Goal: Complete application form

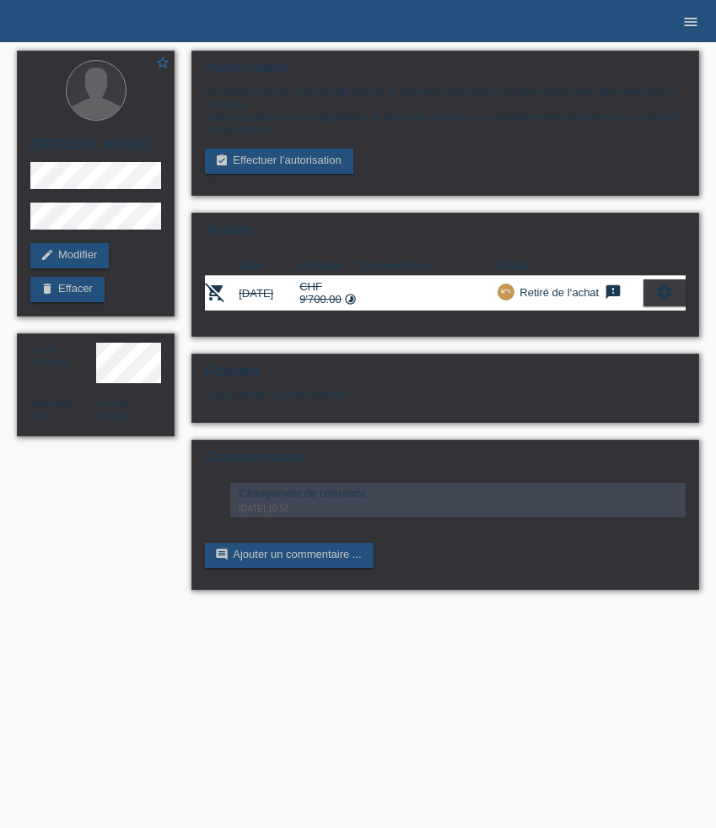
click at [691, 22] on icon "menu" at bounding box center [691, 22] width 17 height 17
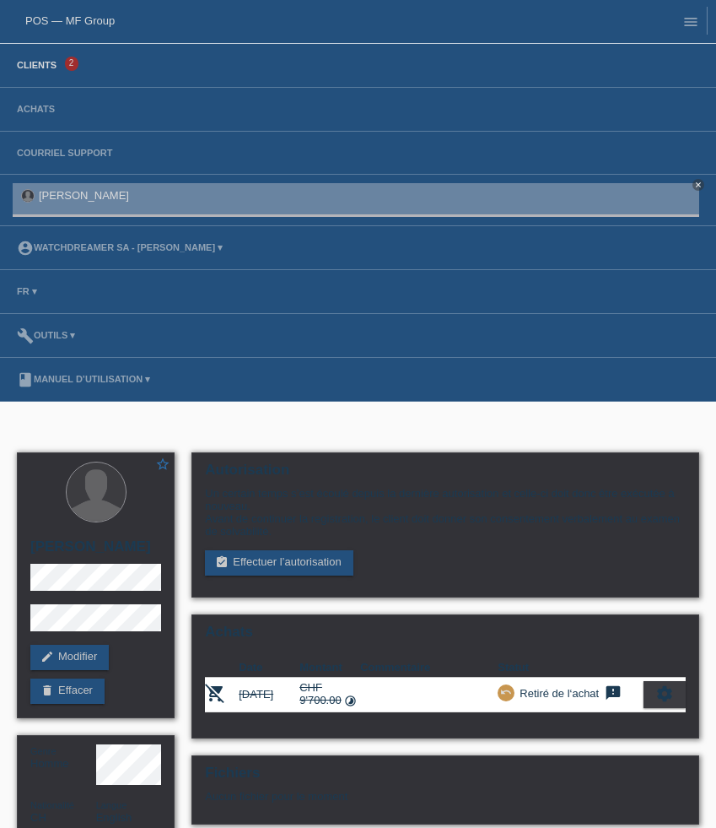
click at [56, 65] on link "Clients" at bounding box center [36, 65] width 57 height 10
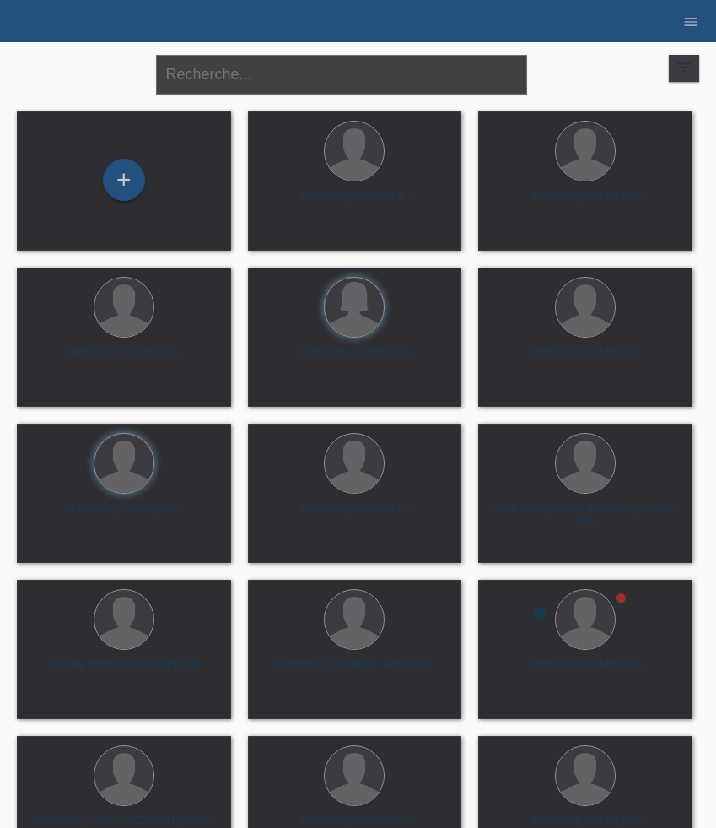
click at [285, 86] on input "text" at bounding box center [341, 75] width 371 height 40
paste input "Dogan"
type input "Dogan"
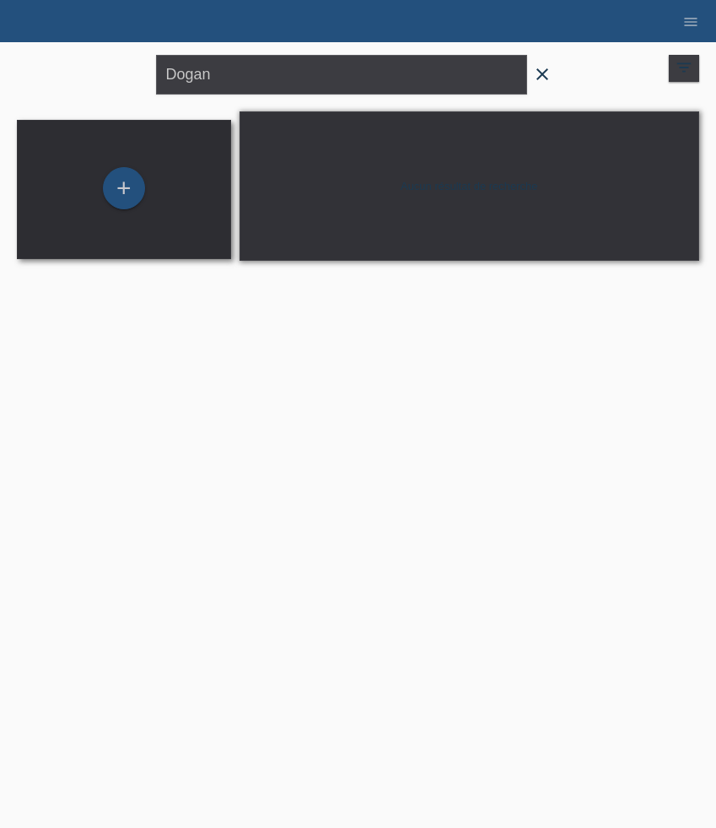
click at [165, 193] on div "+" at bounding box center [123, 189] width 187 height 45
click at [131, 189] on div "+" at bounding box center [124, 188] width 42 height 42
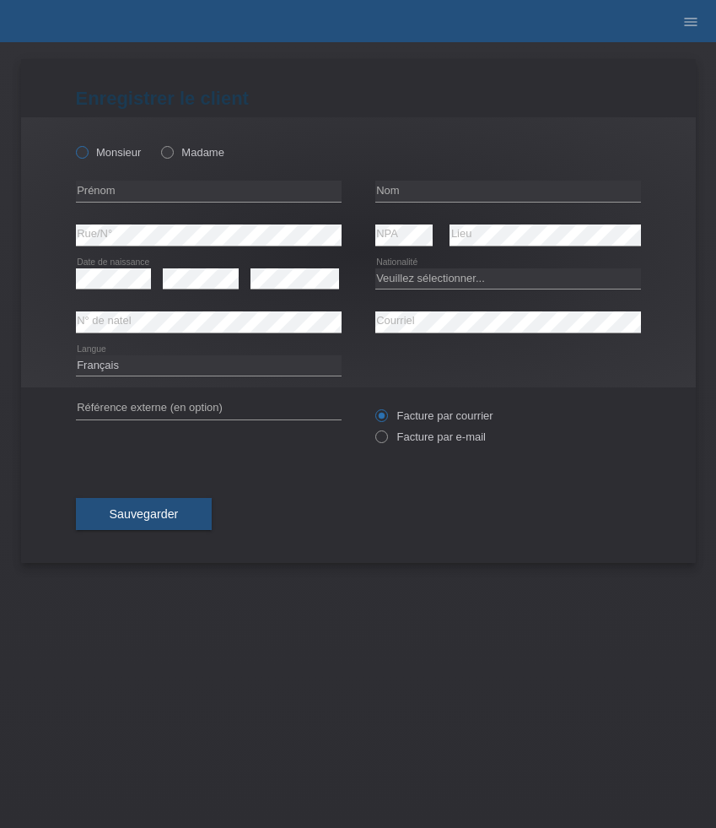
click at [117, 155] on label "Monsieur" at bounding box center [109, 152] width 66 height 13
click at [87, 155] on input "Monsieur" at bounding box center [81, 151] width 11 height 11
radio input "true"
click at [198, 189] on input "text" at bounding box center [209, 191] width 266 height 21
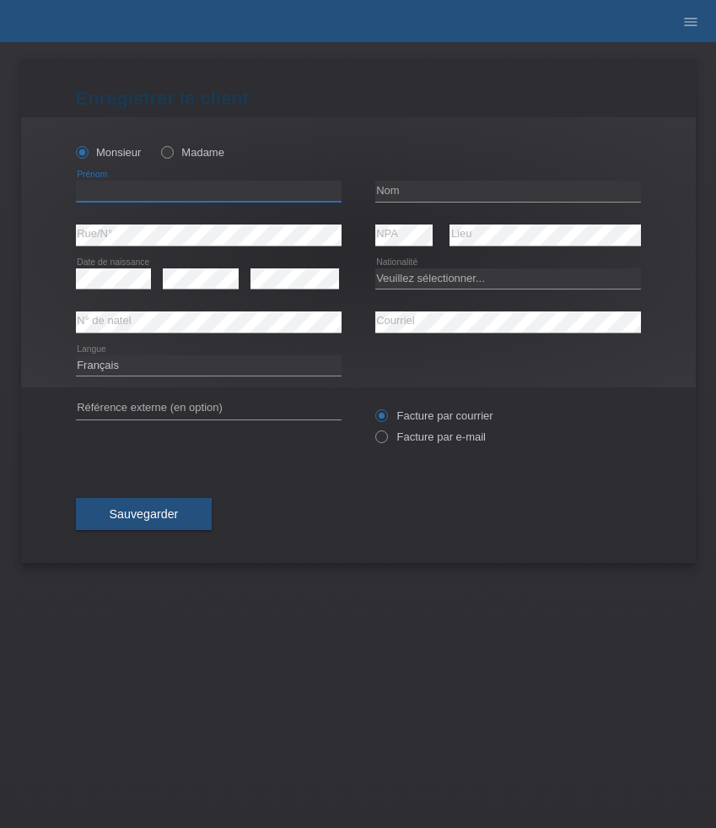
paste input "Ozan"
type input "Ozan"
click at [424, 191] on input "text" at bounding box center [509, 191] width 266 height 21
paste input "Dogan"
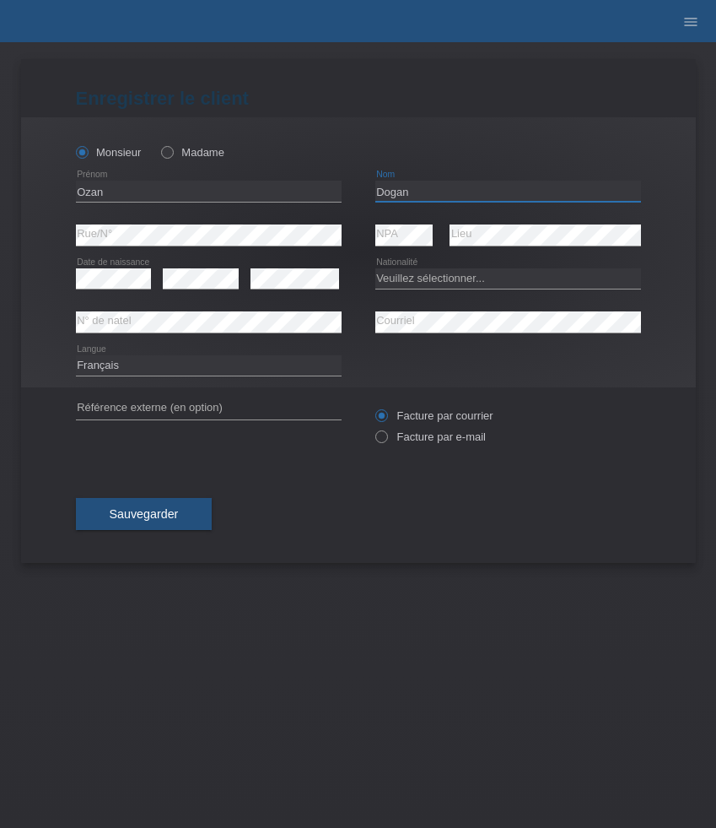
type input "Dogan"
click at [459, 278] on select "Veuillez sélectionner... Suisse Allemagne Autriche Liechtenstein ------------ A…" at bounding box center [509, 278] width 266 height 20
select select "CH"
click at [376, 268] on select "Veuillez sélectionner... Suisse Allemagne Autriche Liechtenstein ------------ A…" at bounding box center [509, 278] width 266 height 20
click at [444, 440] on label "Facture par e-mail" at bounding box center [431, 436] width 111 height 13
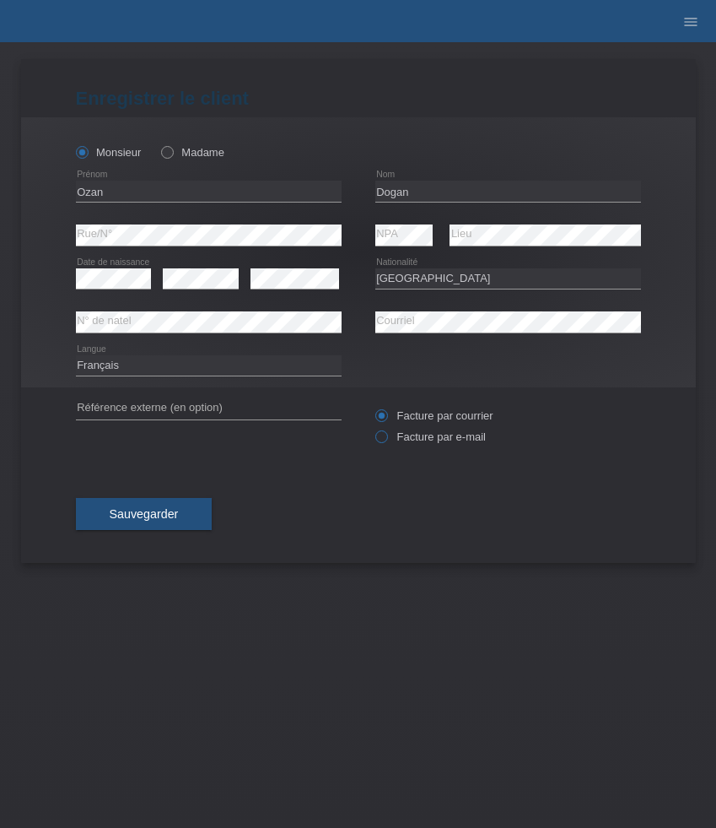
click at [386, 440] on input "Facture par e-mail" at bounding box center [381, 440] width 11 height 21
radio input "true"
click at [165, 514] on span "Sauvegarder" at bounding box center [144, 514] width 69 height 14
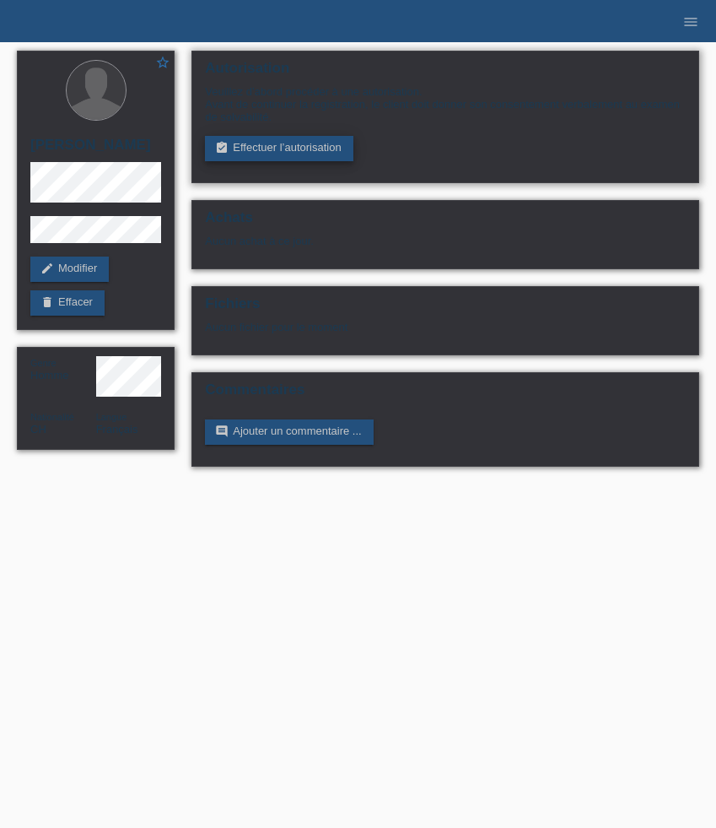
click at [285, 149] on link "assignment_turned_in Effectuer l’autorisation" at bounding box center [279, 148] width 148 height 25
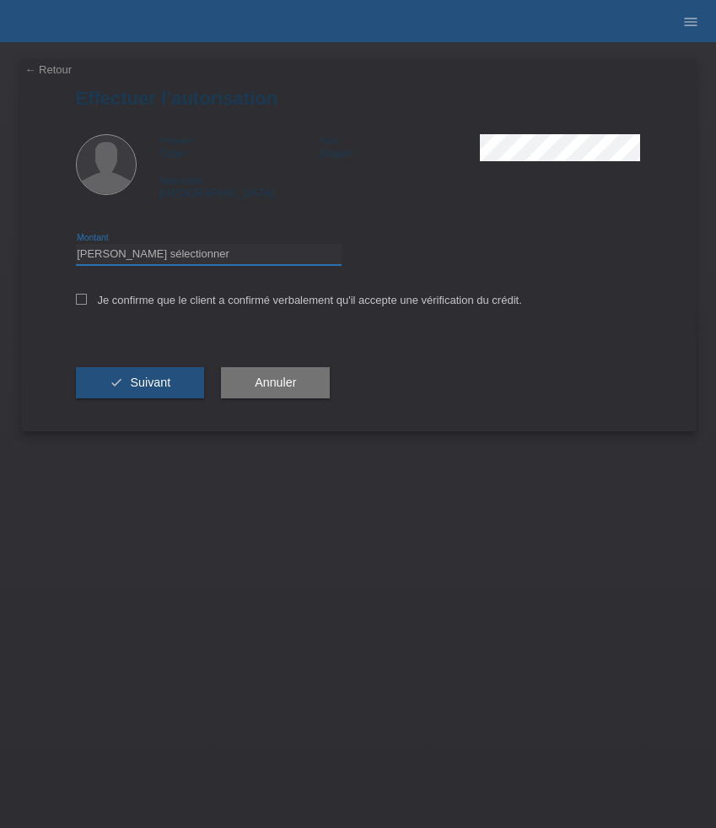
click at [171, 263] on select "Veuillez sélectionner CHF 1.00 - CHF 499.00 CHF 500.00 - CHF 1'999.00 CHF 2'000…" at bounding box center [209, 254] width 266 height 20
select select "3"
click at [76, 246] on select "Veuillez sélectionner CHF 1.00 - CHF 499.00 CHF 500.00 - CHF 1'999.00 CHF 2'000…" at bounding box center [209, 254] width 266 height 20
click at [125, 306] on label "Je confirme que le client a confirmé verbalement qu'il accepte une vérification…" at bounding box center [299, 300] width 446 height 13
click at [87, 305] on input "Je confirme que le client a confirmé verbalement qu'il accepte une vérification…" at bounding box center [81, 299] width 11 height 11
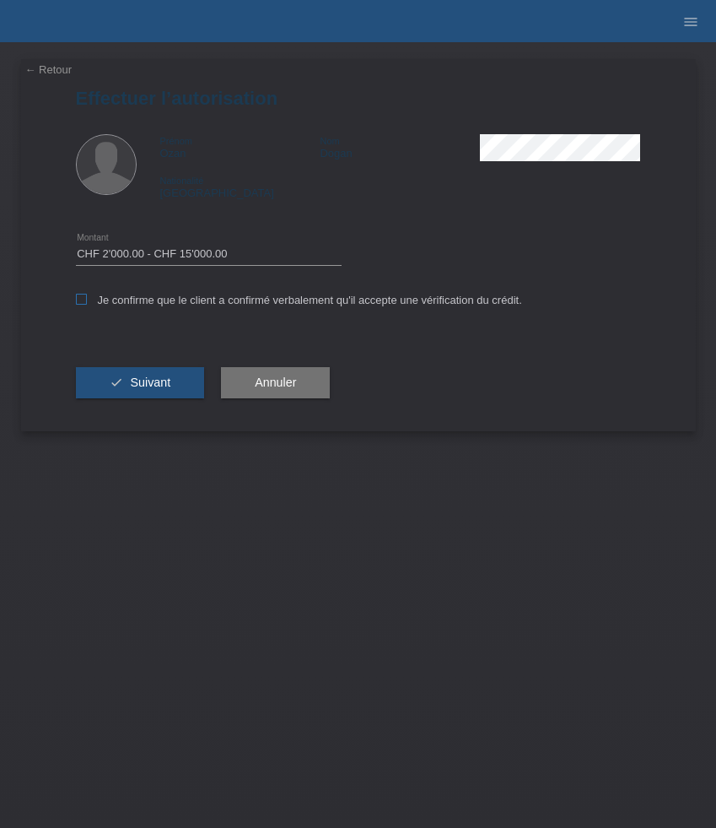
checkbox input "true"
click at [132, 386] on span "Suivant" at bounding box center [150, 383] width 41 height 14
